Goal: Information Seeking & Learning: Understand process/instructions

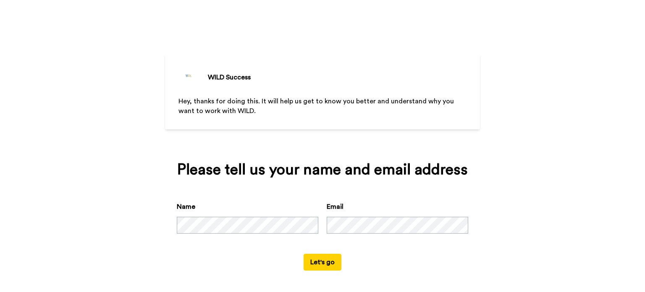
scroll to position [2, 0]
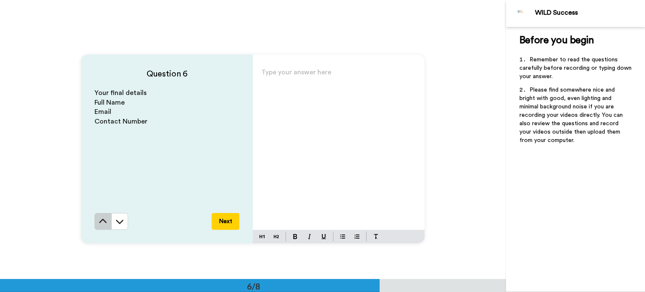
click at [103, 217] on icon at bounding box center [103, 221] width 8 height 8
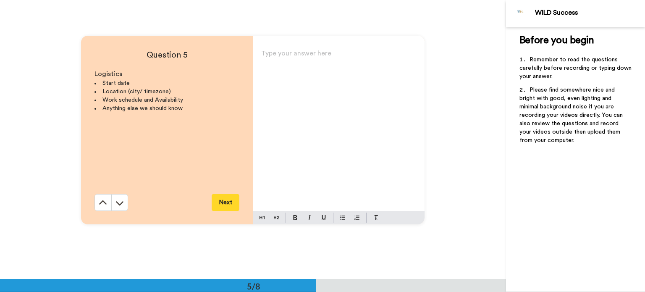
scroll to position [1116, 0]
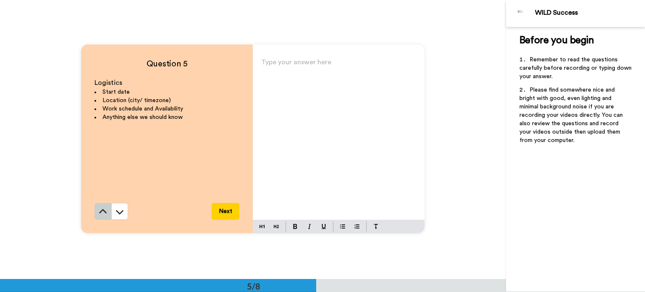
click at [99, 211] on icon at bounding box center [103, 211] width 8 height 4
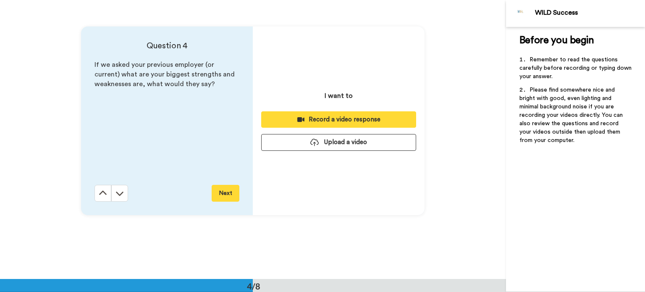
scroll to position [837, 0]
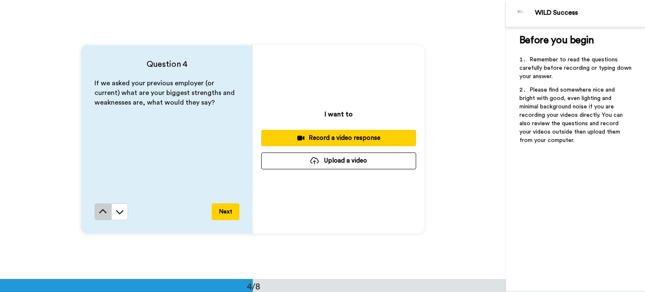
click at [104, 212] on icon at bounding box center [103, 211] width 8 height 4
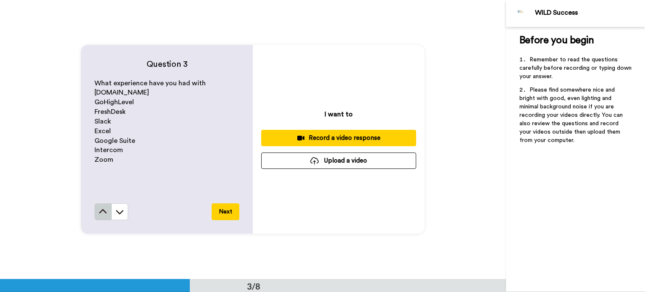
click at [104, 211] on icon at bounding box center [103, 211] width 8 height 8
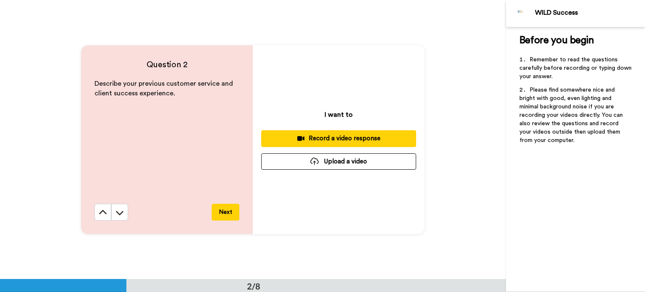
scroll to position [279, 0]
click at [95, 213] on button at bounding box center [102, 212] width 17 height 17
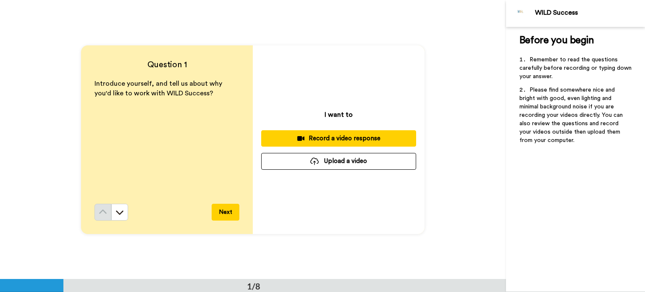
scroll to position [0, 0]
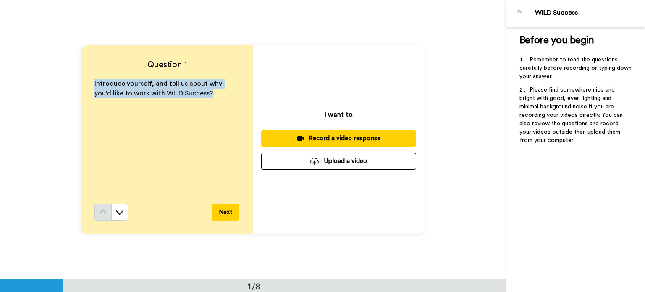
drag, startPoint x: 92, startPoint y: 80, endPoint x: 246, endPoint y: 100, distance: 154.9
click at [246, 100] on div "Question 1 Introduce yourself, and tell us about why you'd like to work with WI…" at bounding box center [167, 139] width 172 height 188
copy span "Introduce yourself, and tell us about why you'd like to work with WILD Success?"
click at [117, 209] on icon at bounding box center [119, 212] width 8 height 8
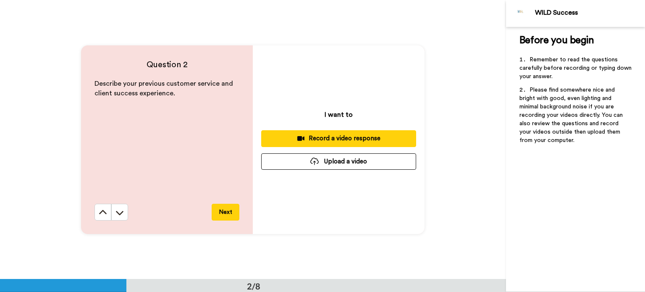
scroll to position [279, 0]
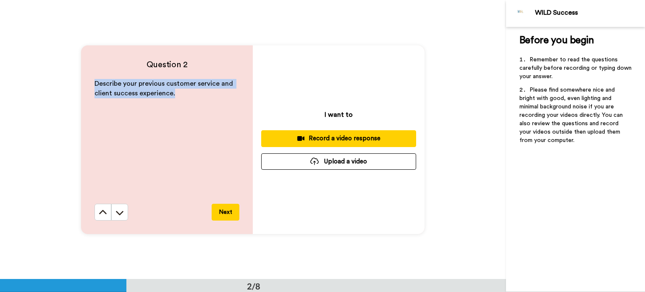
drag, startPoint x: 93, startPoint y: 81, endPoint x: 207, endPoint y: 101, distance: 115.8
click at [207, 101] on div "Describe your previous customer service and client success experience." at bounding box center [166, 141] width 145 height 125
copy span "Describe your previous customer service and client success experience."
click at [99, 209] on icon at bounding box center [103, 212] width 8 height 8
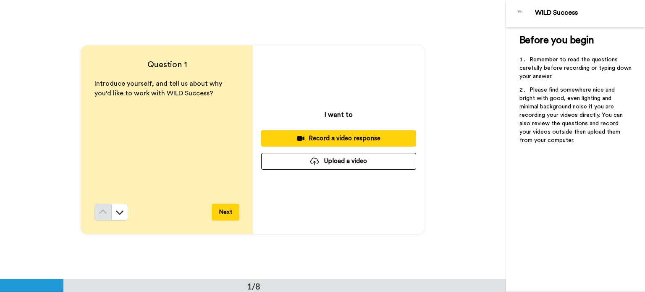
scroll to position [0, 0]
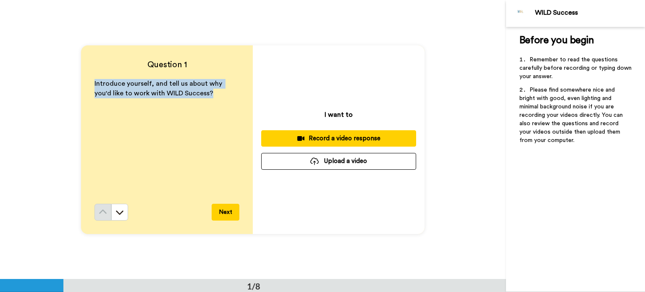
drag, startPoint x: 91, startPoint y: 78, endPoint x: 149, endPoint y: 89, distance: 58.6
click at [213, 102] on div "Question 1 Introduce yourself, and tell us about why you'd like to work with WI…" at bounding box center [167, 139] width 172 height 188
copy span "Introduce yourself, and tell us about why you'd like to work with WILD Success?"
click at [120, 209] on icon at bounding box center [119, 212] width 8 height 8
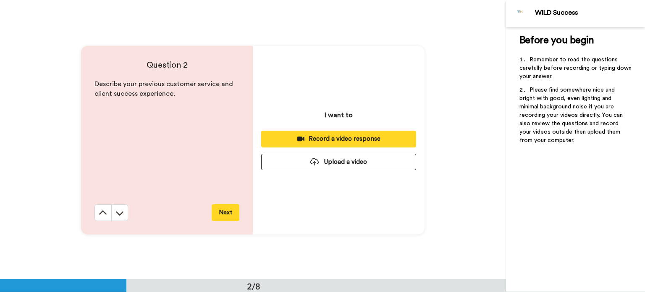
scroll to position [279, 0]
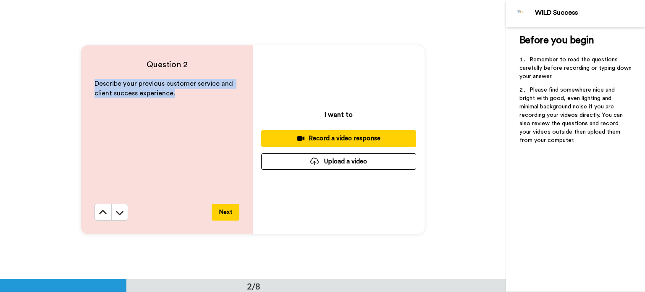
drag, startPoint x: 92, startPoint y: 80, endPoint x: 176, endPoint y: 98, distance: 86.2
click at [176, 98] on div "Question 2 Describe your previous customer service and client success experienc…" at bounding box center [167, 139] width 172 height 188
copy span "Describe your previous customer service and client success experience."
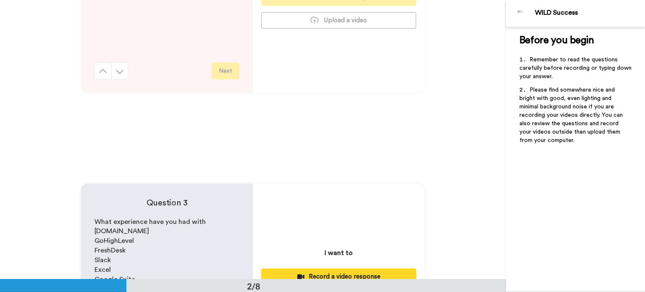
scroll to position [294, 0]
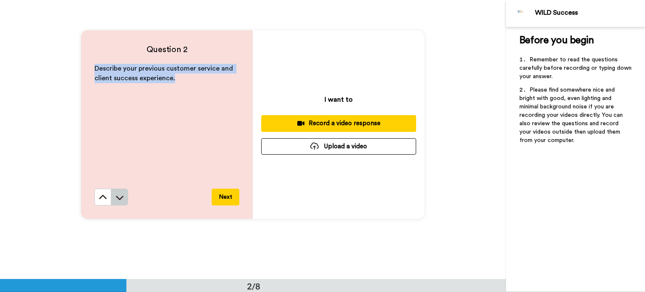
click at [120, 196] on icon at bounding box center [120, 198] width 8 height 4
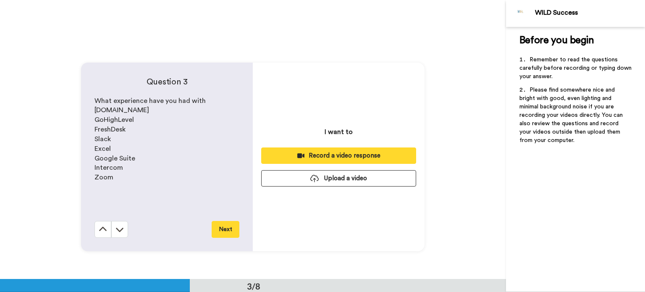
scroll to position [558, 0]
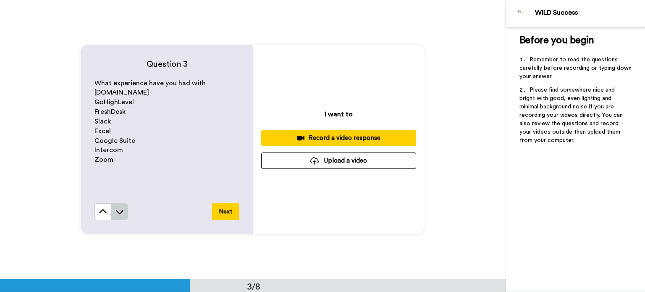
click at [118, 213] on icon at bounding box center [120, 212] width 8 height 4
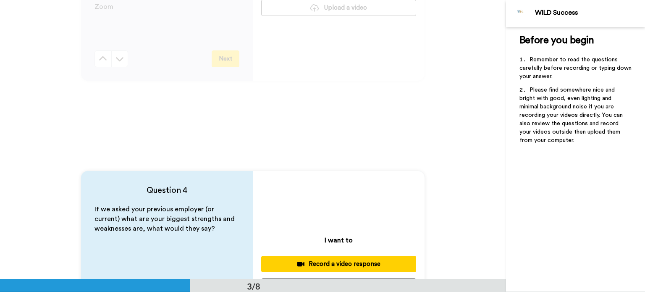
scroll to position [627, 0]
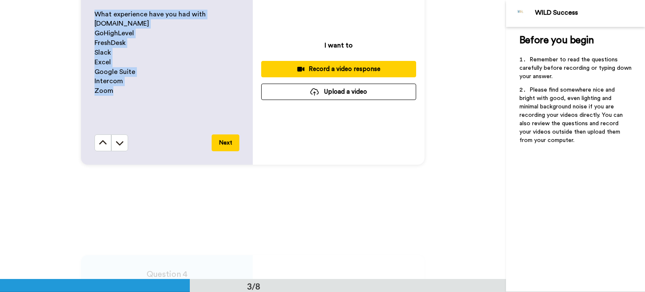
drag, startPoint x: 92, startPoint y: 10, endPoint x: 143, endPoint y: 89, distance: 93.6
click at [143, 89] on div "What experience have you had with Circle.io GoHighLevel FreshDesk Slack Excel G…" at bounding box center [166, 72] width 145 height 125
copy div "What experience have you had with Circle.io GoHighLevel FreshDesk Slack Excel G…"
click at [115, 146] on icon at bounding box center [119, 142] width 8 height 8
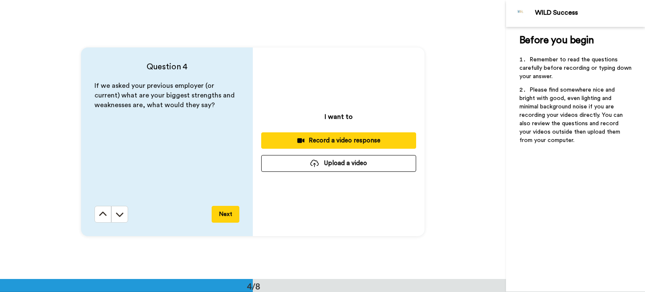
scroll to position [837, 0]
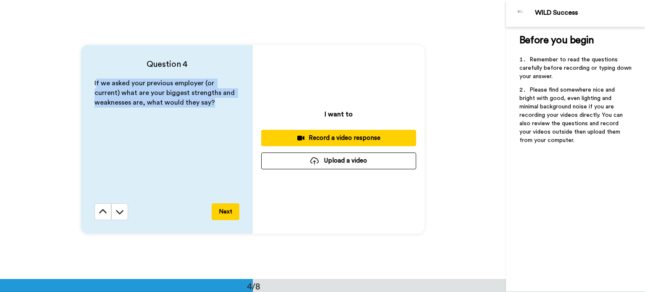
drag, startPoint x: 94, startPoint y: 82, endPoint x: 95, endPoint y: 100, distance: 18.1
click at [212, 110] on div "If we asked your previous employer (or current) what are your biggest strengths…" at bounding box center [166, 140] width 145 height 125
click at [134, 146] on div "If we asked your previous employer (or current) what are your biggest strengths…" at bounding box center [166, 140] width 145 height 125
drag, startPoint x: 90, startPoint y: 80, endPoint x: 228, endPoint y: 103, distance: 140.3
click at [229, 102] on div "Question 4 If we asked your previous employer (or current) what are your bigges…" at bounding box center [167, 139] width 172 height 188
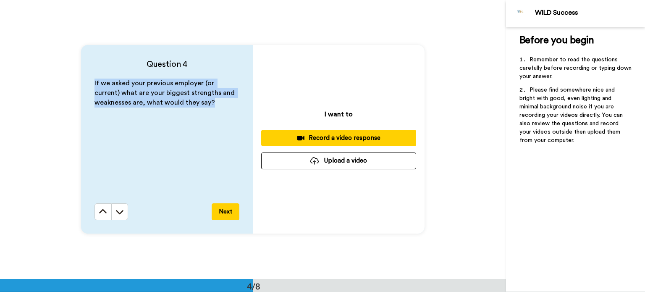
copy span "If we asked your previous employer (or current) what are your biggest strengths…"
click at [121, 210] on icon at bounding box center [120, 212] width 8 height 4
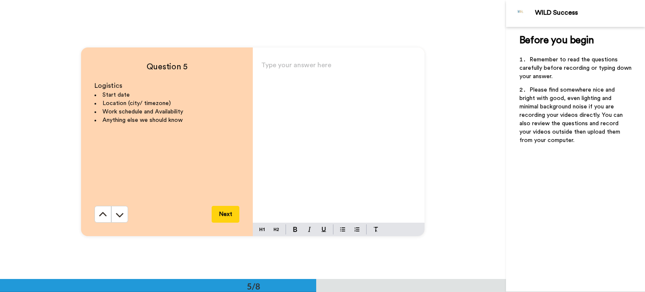
scroll to position [1116, 0]
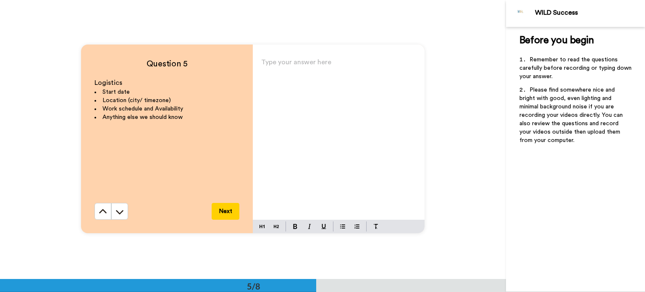
click at [121, 210] on icon at bounding box center [119, 211] width 8 height 8
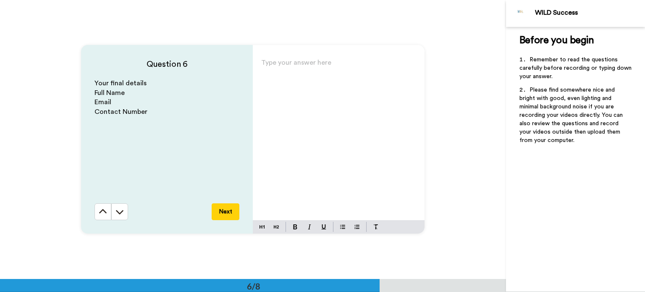
scroll to position [1395, 0]
click at [121, 210] on icon at bounding box center [119, 211] width 8 height 8
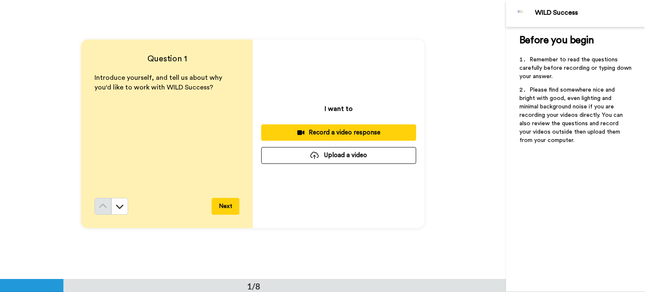
scroll to position [0, 0]
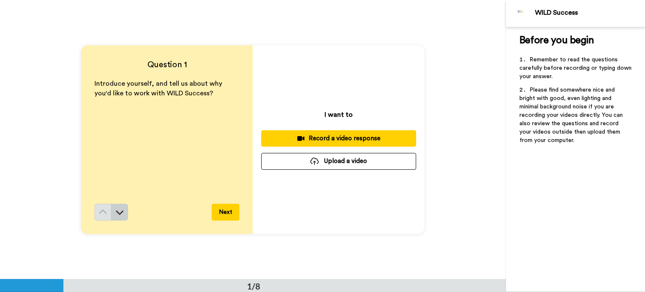
click at [115, 214] on icon at bounding box center [119, 212] width 8 height 8
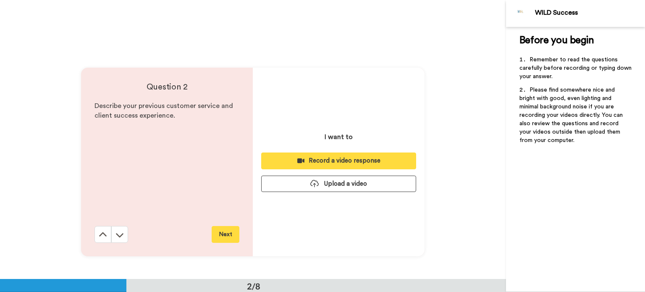
scroll to position [279, 0]
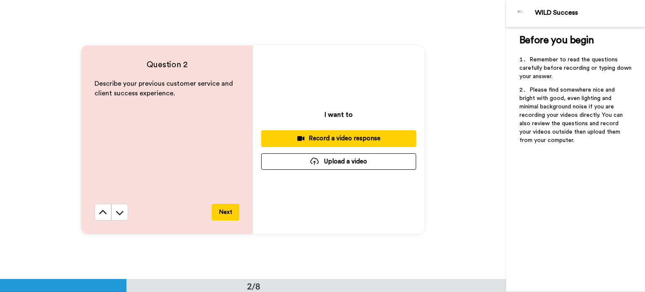
click at [223, 211] on button "Next" at bounding box center [226, 212] width 28 height 17
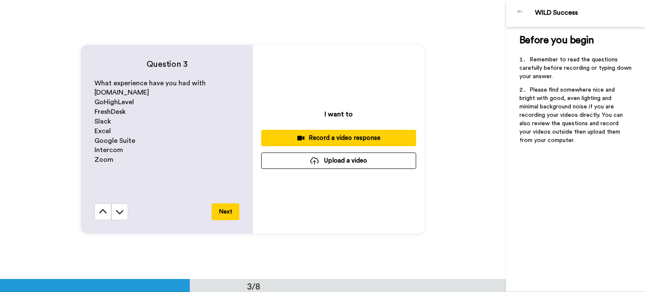
click at [223, 211] on button "Next" at bounding box center [226, 211] width 28 height 17
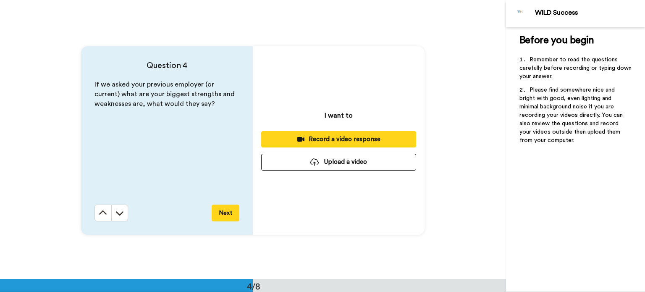
scroll to position [837, 0]
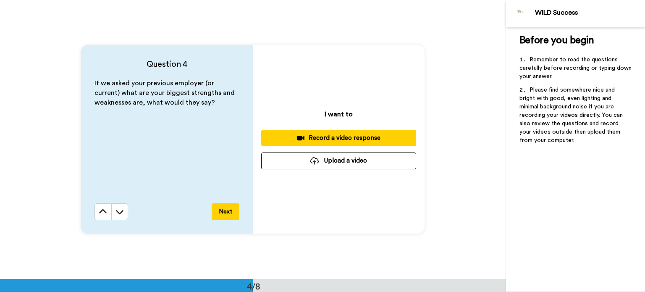
click at [223, 211] on button "Next" at bounding box center [226, 211] width 28 height 17
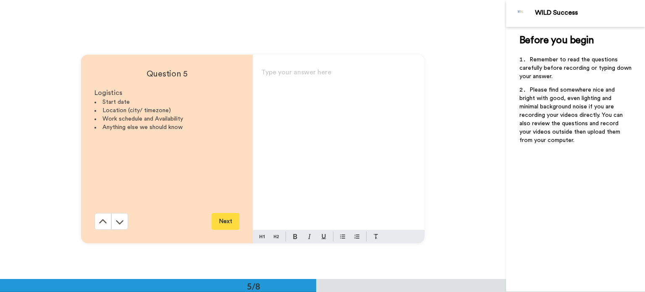
scroll to position [1116, 0]
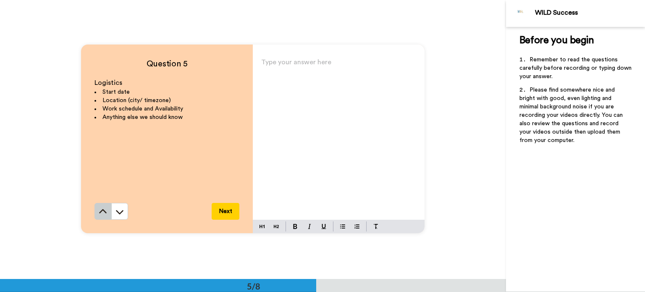
click at [103, 213] on icon at bounding box center [103, 211] width 8 height 8
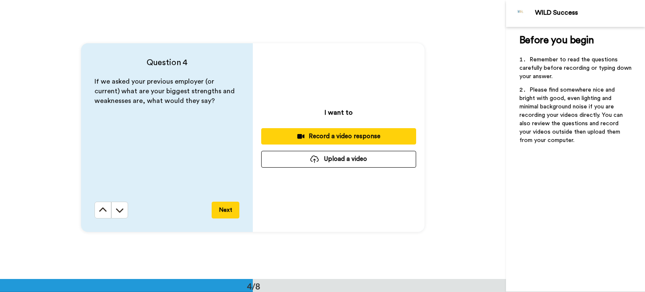
scroll to position [837, 0]
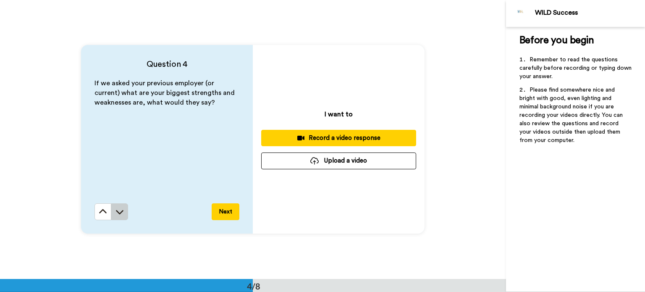
click at [117, 218] on button at bounding box center [119, 211] width 17 height 17
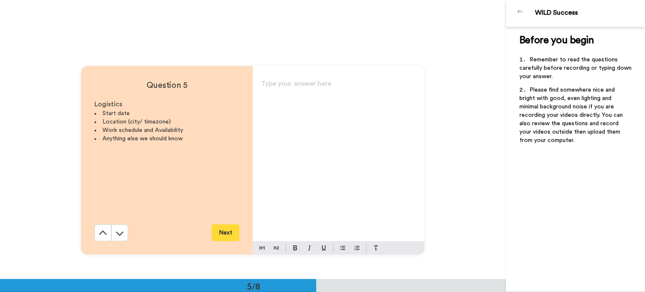
scroll to position [1116, 0]
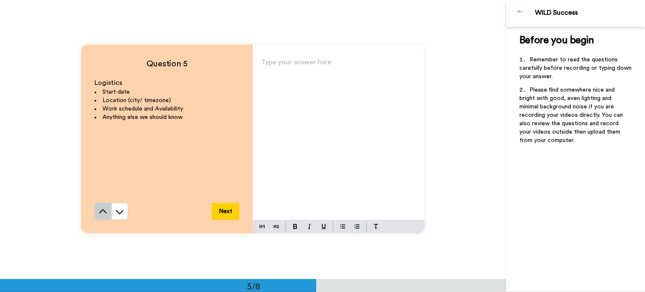
click at [99, 212] on icon at bounding box center [103, 211] width 8 height 8
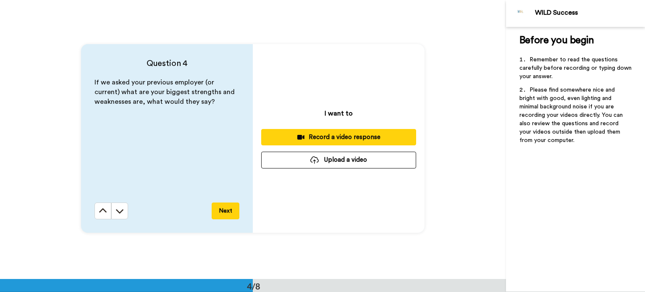
scroll to position [837, 0]
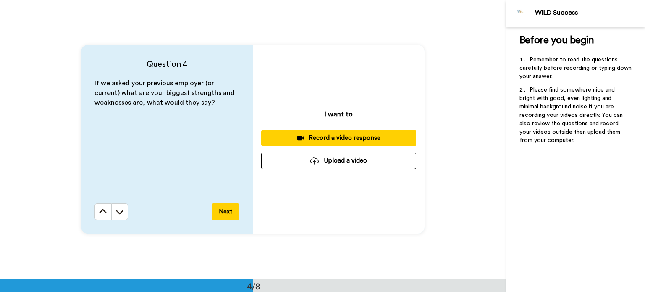
click at [99, 212] on icon at bounding box center [103, 211] width 8 height 8
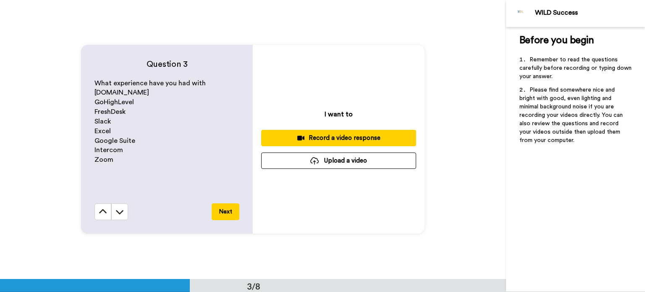
click at [99, 212] on icon at bounding box center [103, 211] width 8 height 8
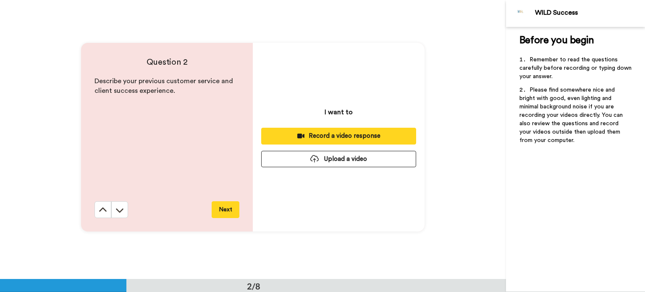
scroll to position [279, 0]
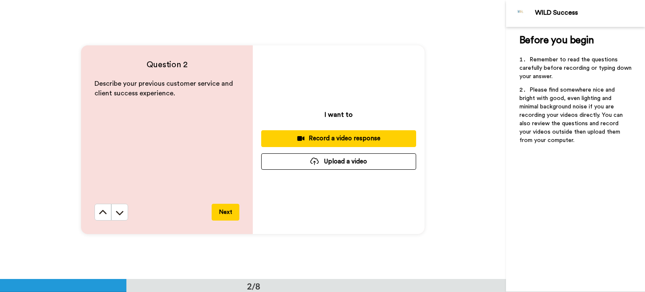
click at [99, 212] on icon at bounding box center [103, 212] width 8 height 8
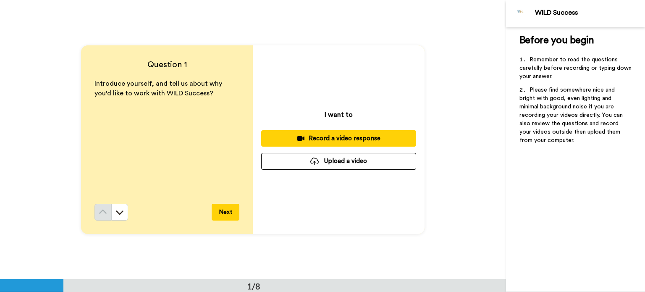
scroll to position [0, 0]
click at [117, 212] on icon at bounding box center [119, 212] width 8 height 8
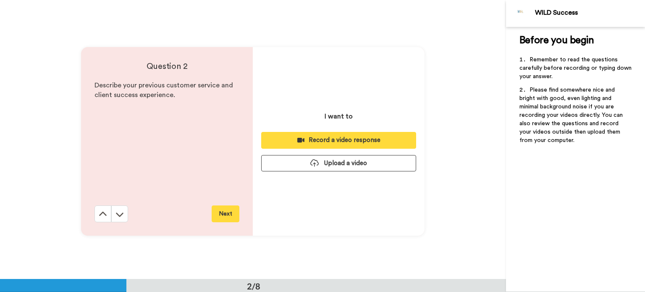
scroll to position [279, 0]
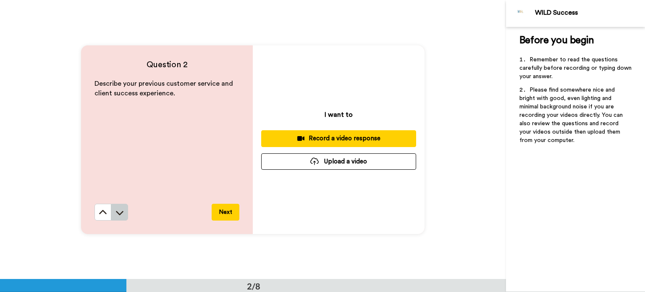
click at [120, 214] on icon at bounding box center [119, 212] width 8 height 8
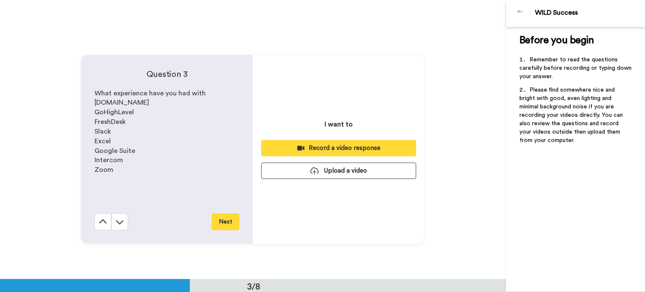
scroll to position [558, 0]
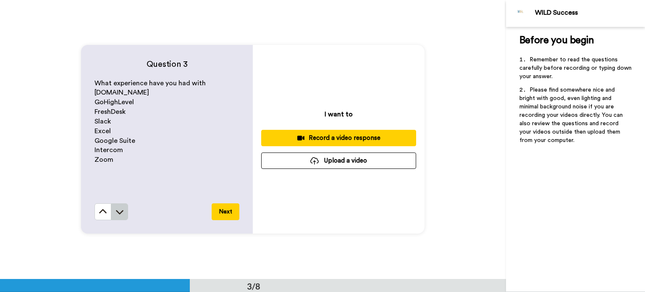
click at [124, 207] on button at bounding box center [119, 211] width 17 height 17
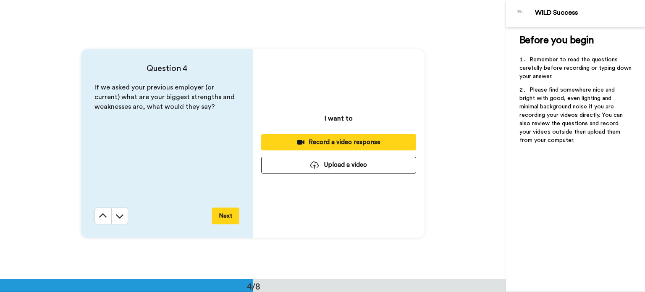
scroll to position [837, 0]
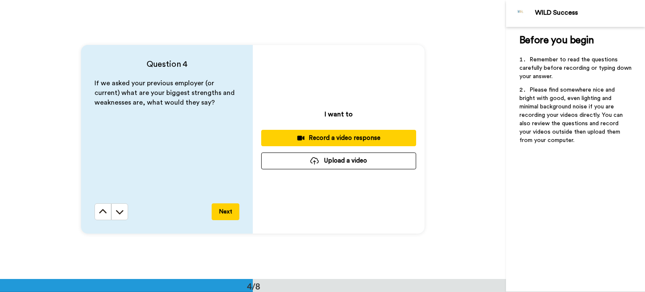
click at [91, 211] on div "Question 4 If we asked your previous employer (or current) what are your bigges…" at bounding box center [167, 139] width 172 height 188
click at [94, 211] on button at bounding box center [102, 211] width 17 height 17
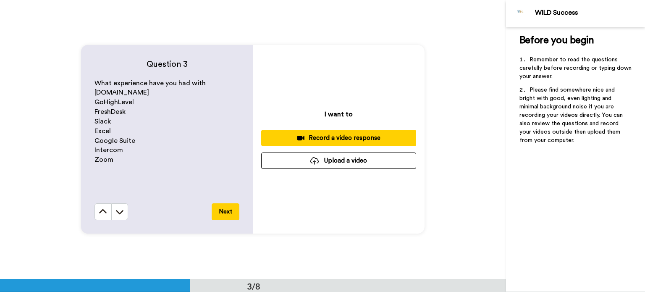
click at [94, 211] on button at bounding box center [102, 211] width 17 height 17
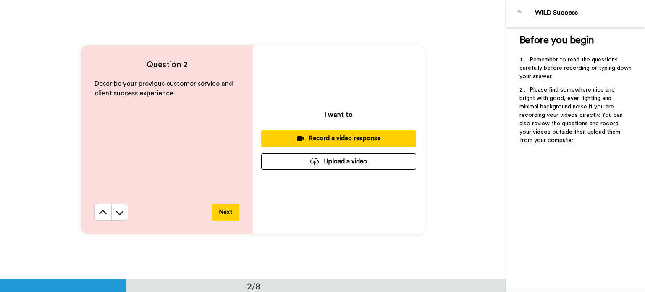
scroll to position [153, 0]
